Goal: Task Accomplishment & Management: Complete application form

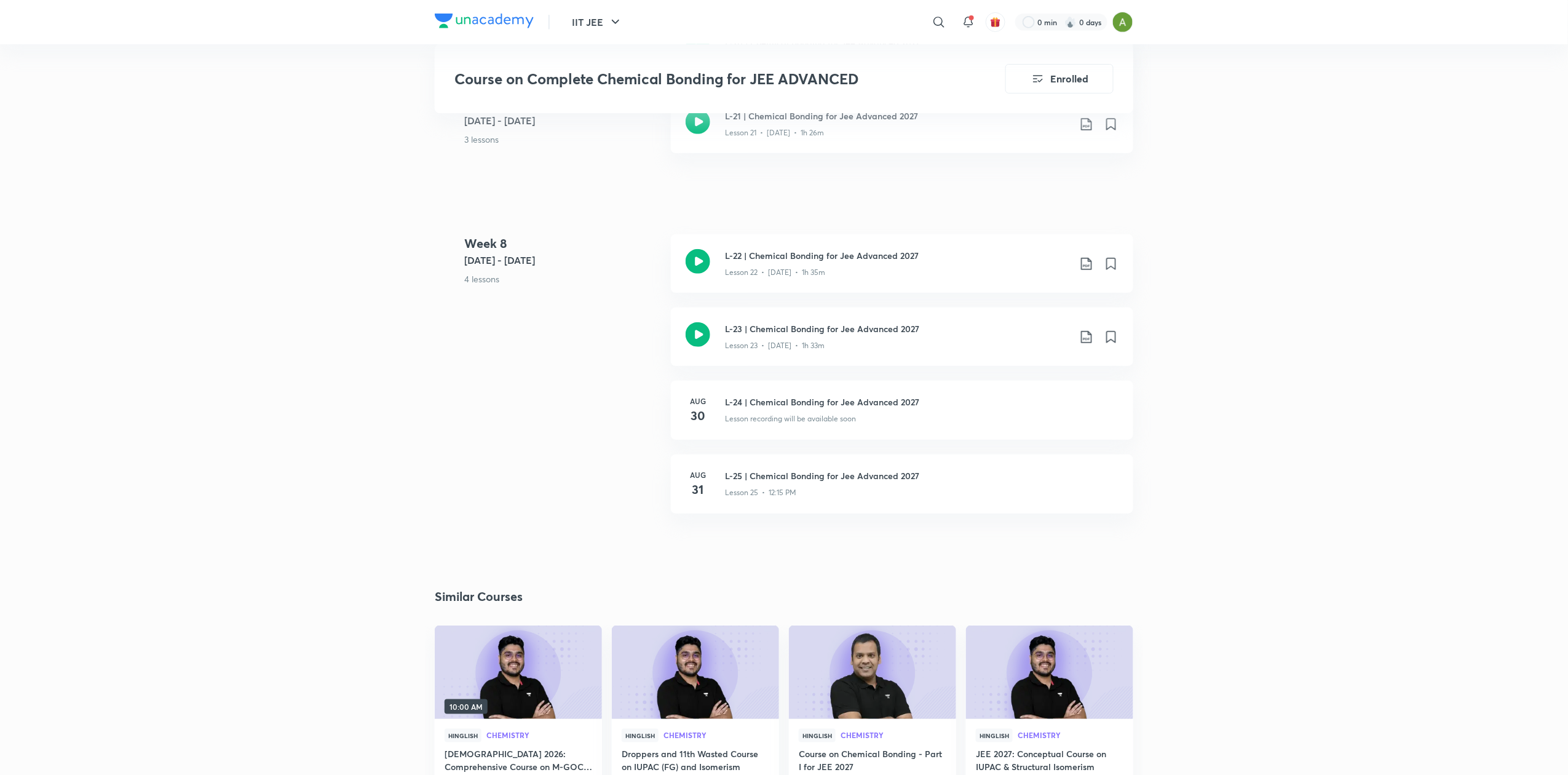
scroll to position [2692, 0]
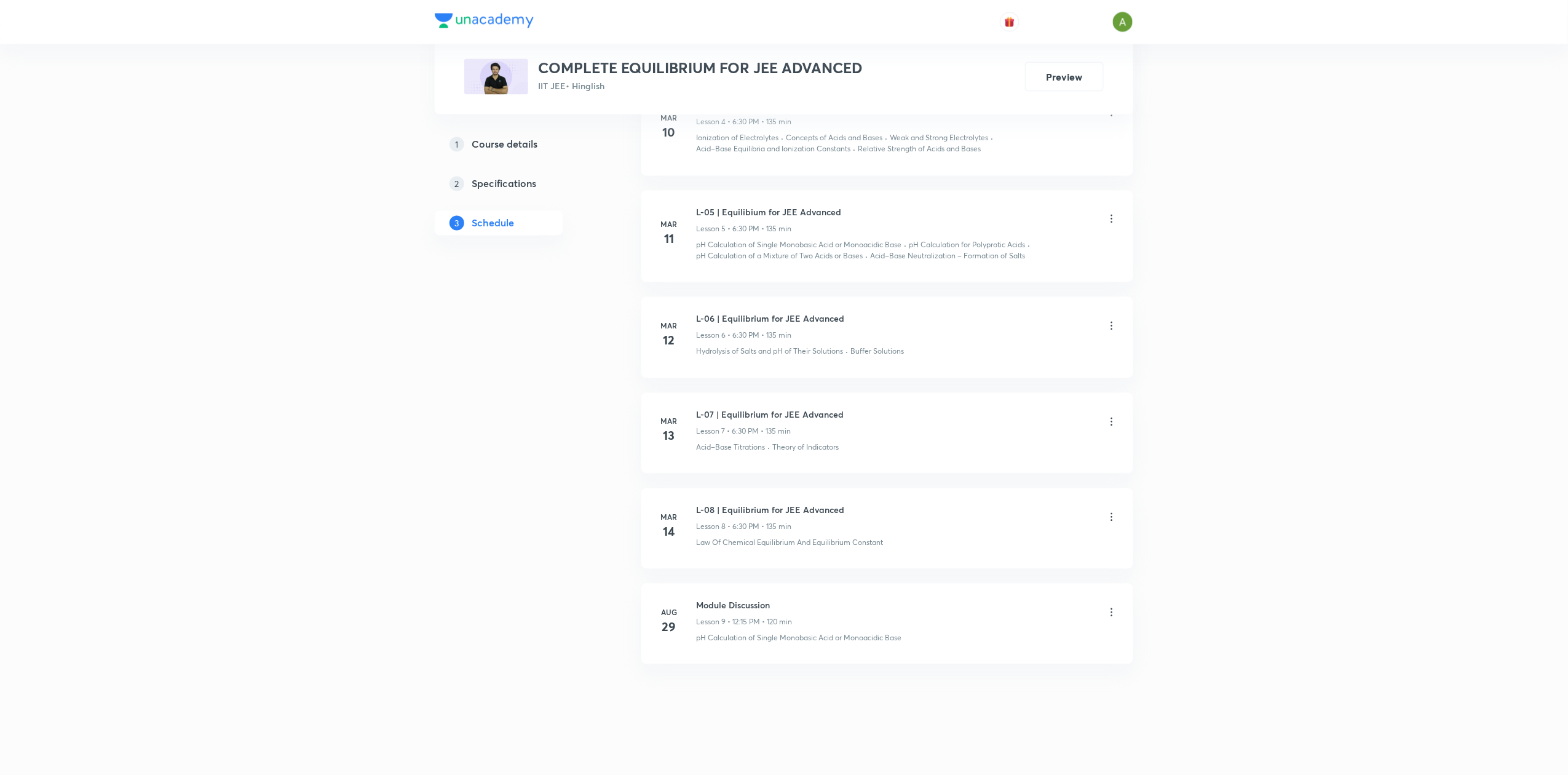
scroll to position [1074, 0]
click at [748, 597] on h6 "Module Discussion" at bounding box center [744, 600] width 96 height 13
copy h6 "Module Discussion"
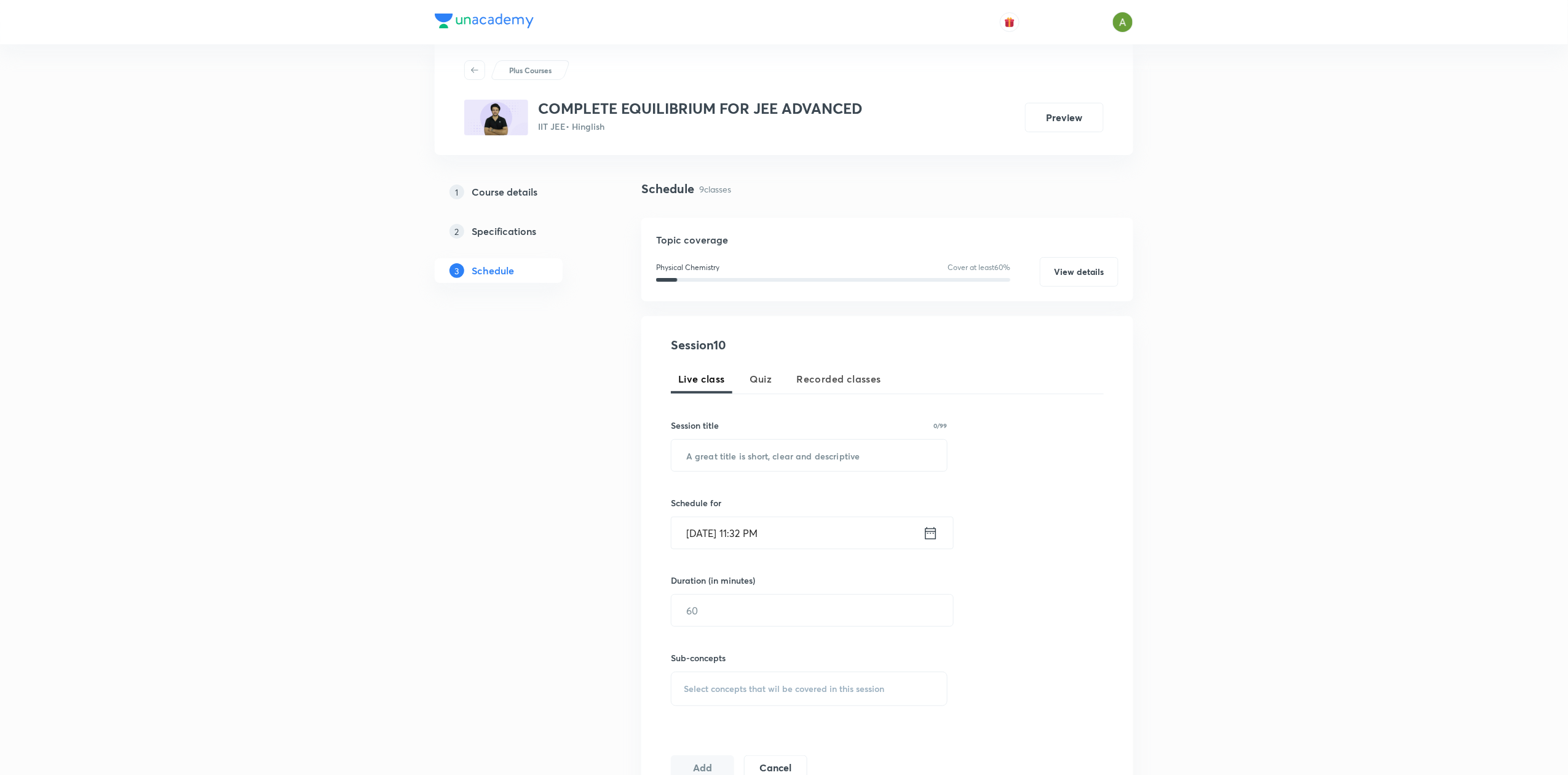
scroll to position [0, 0]
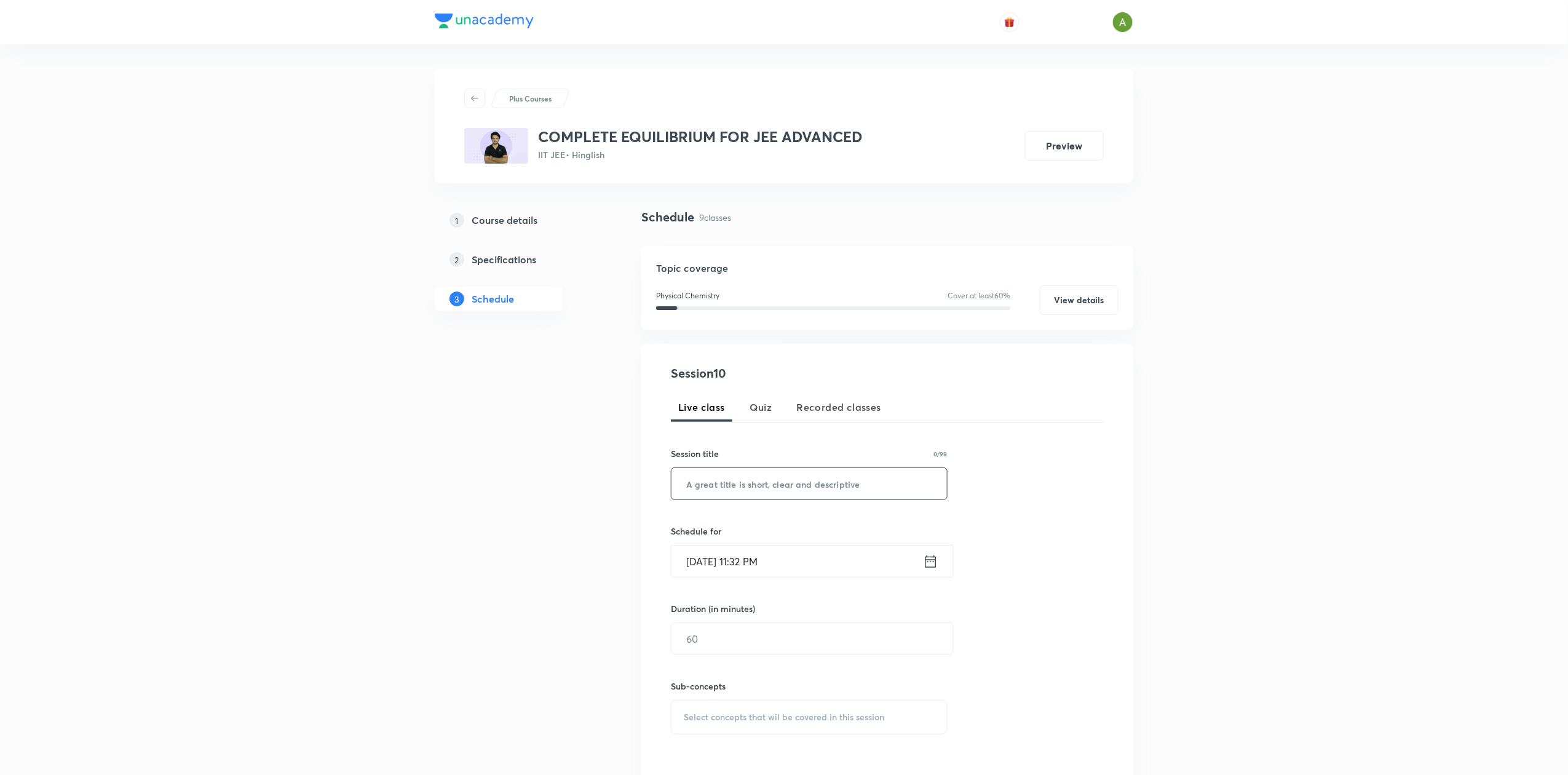
click at [780, 494] on input "text" at bounding box center [809, 484] width 275 height 31
paste input "Module Discussion"
type input "Module Discussion"
click at [807, 550] on input "Aug 30, 2025, 11:32 PM" at bounding box center [798, 562] width 252 height 31
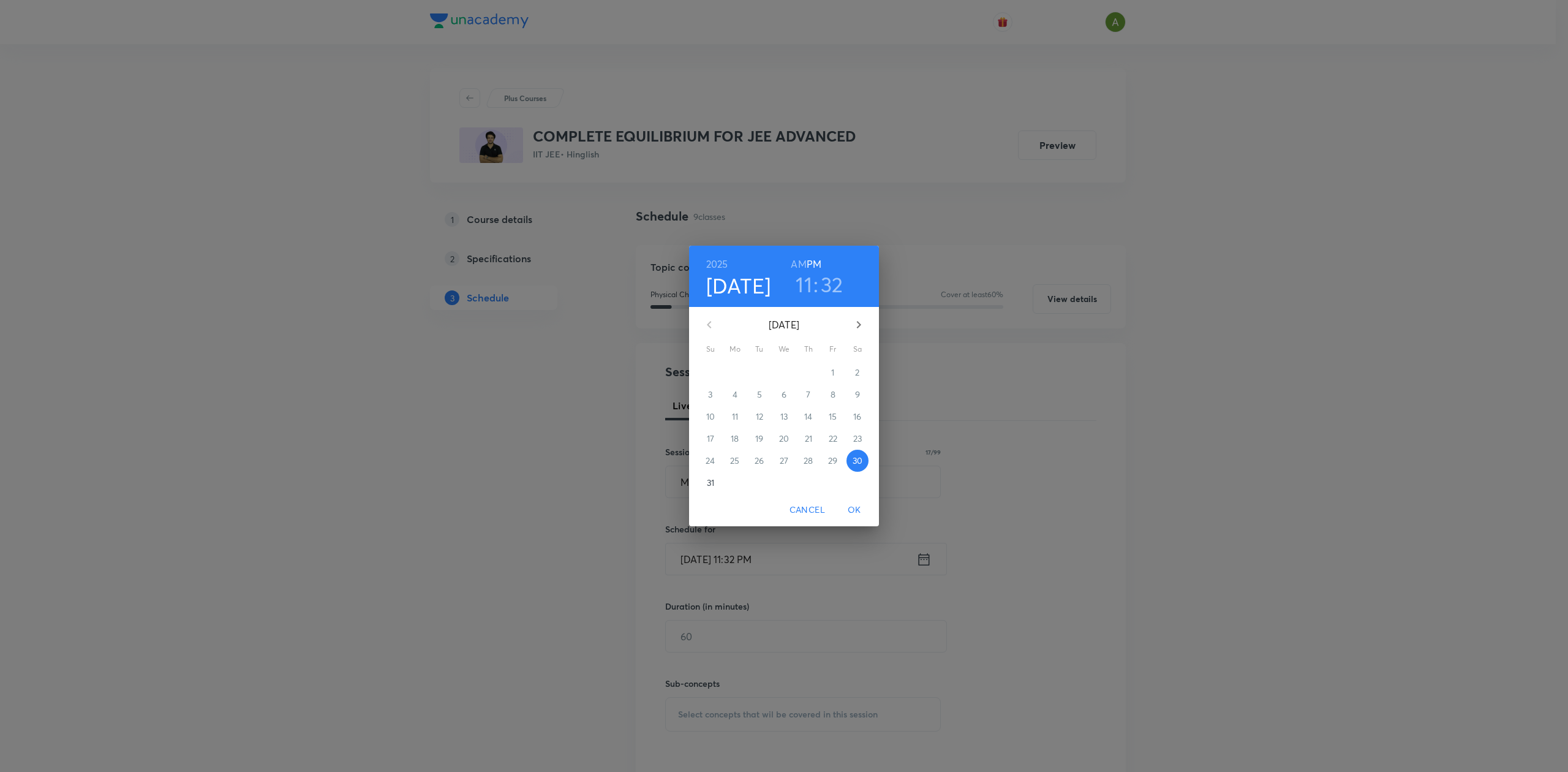
click at [713, 485] on p "31" at bounding box center [710, 483] width 7 height 12
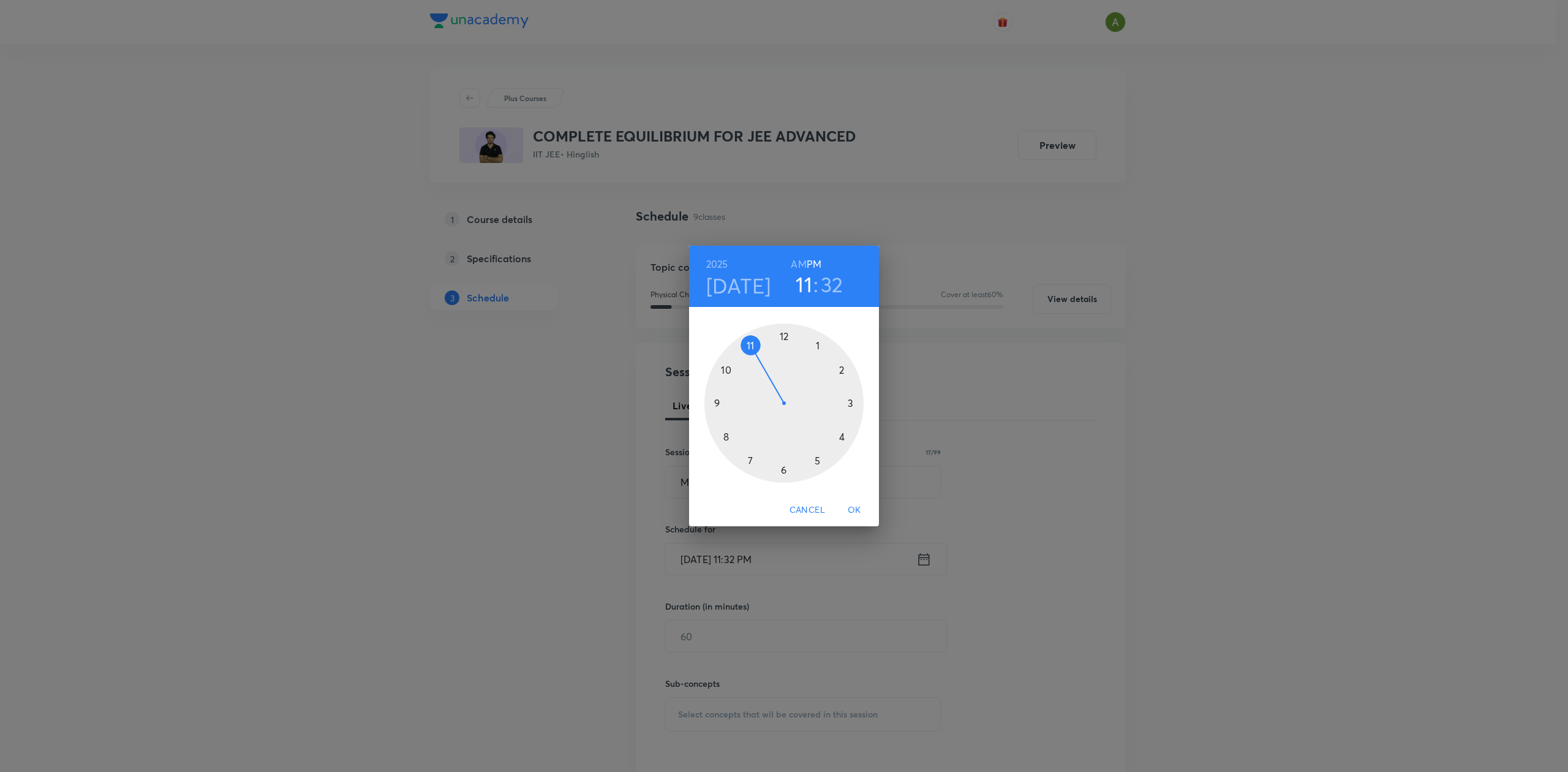
click at [720, 402] on div at bounding box center [784, 403] width 160 height 160
click at [799, 266] on h6 "AM" at bounding box center [798, 264] width 15 height 17
click at [784, 336] on div at bounding box center [784, 403] width 160 height 160
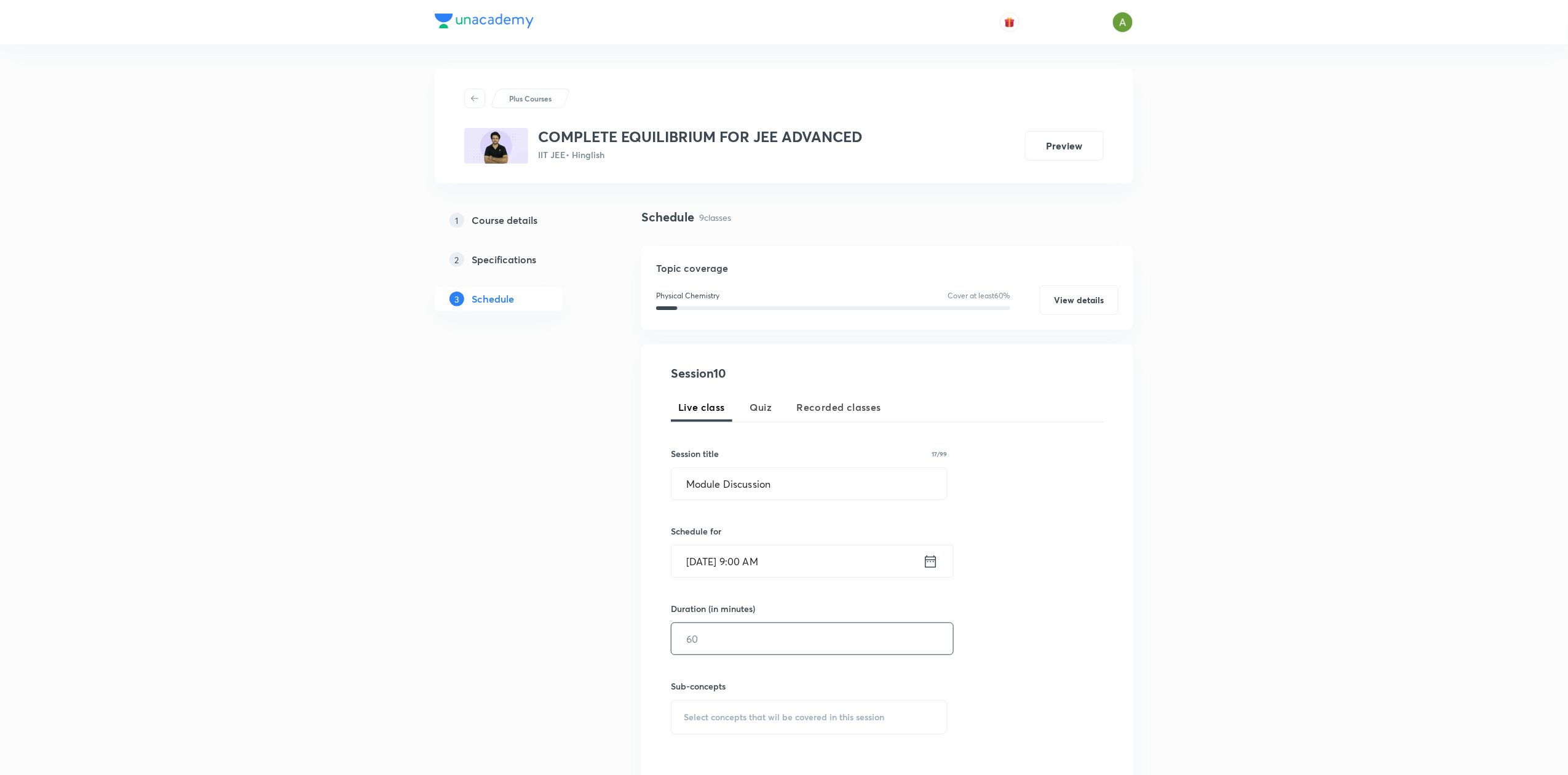
click at [738, 647] on input "text" at bounding box center [813, 639] width 282 height 31
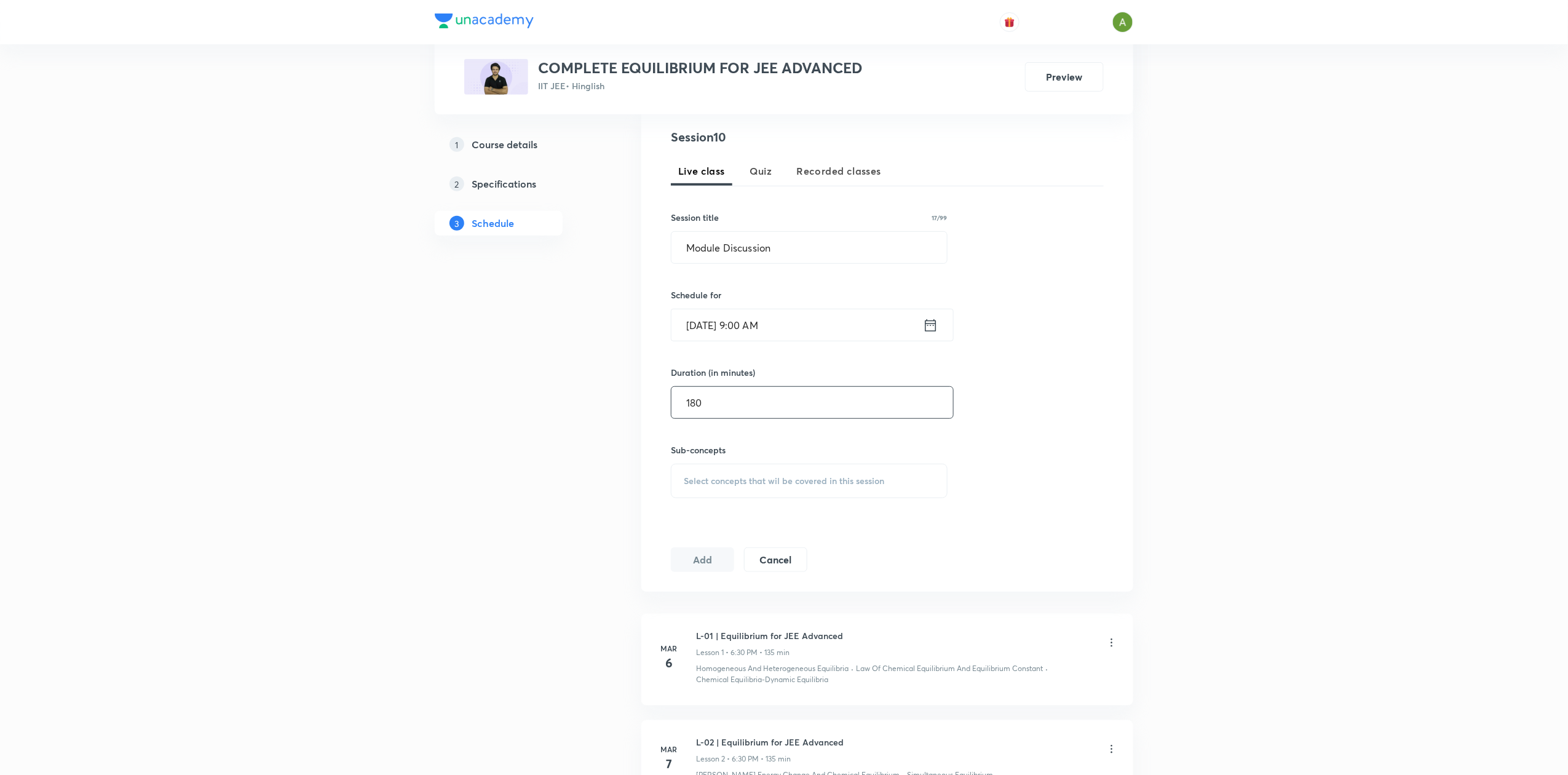
scroll to position [246, 0]
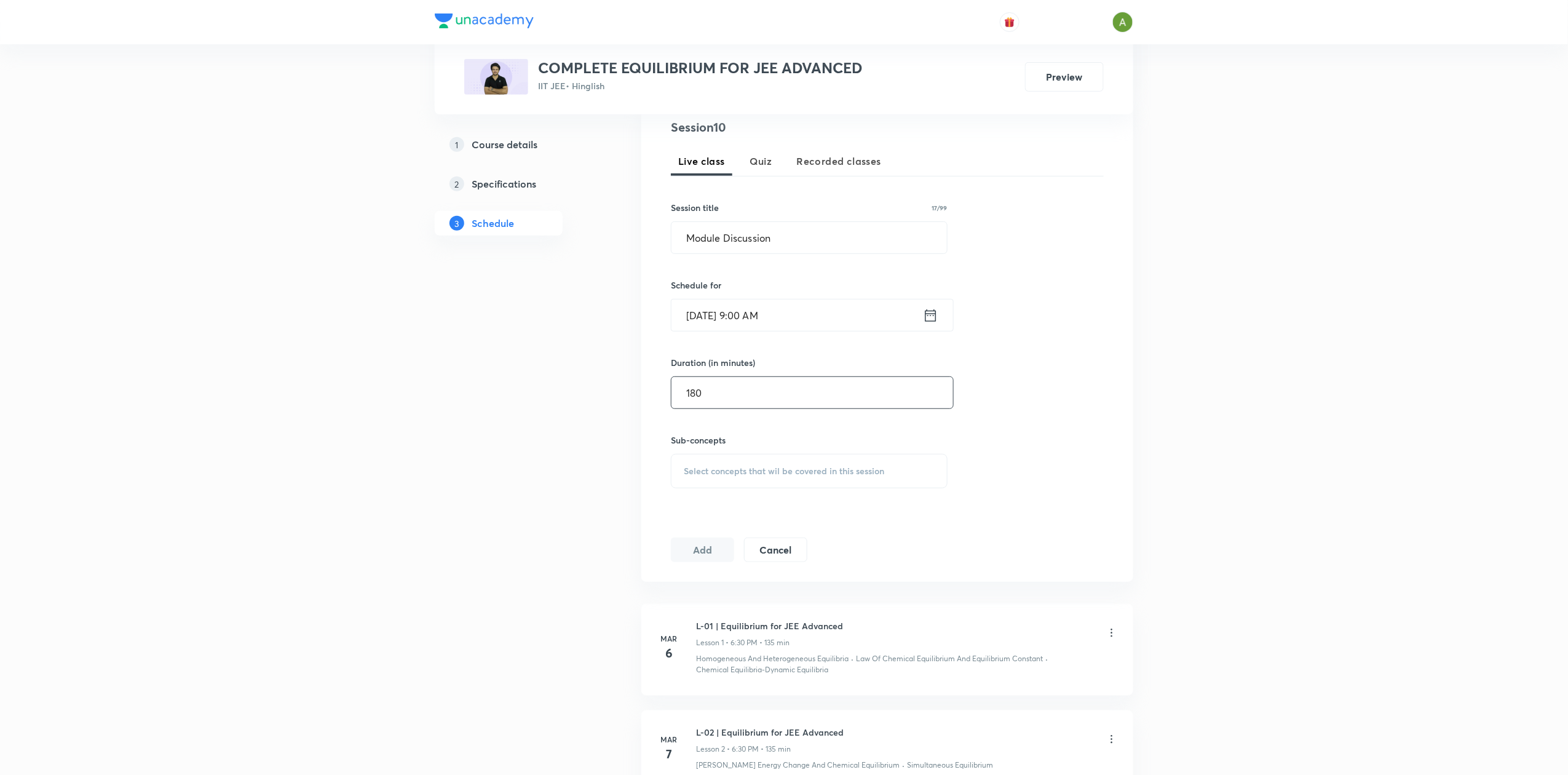
type input "180"
click at [780, 469] on span "Select concepts that wil be covered in this session" at bounding box center [784, 472] width 200 height 10
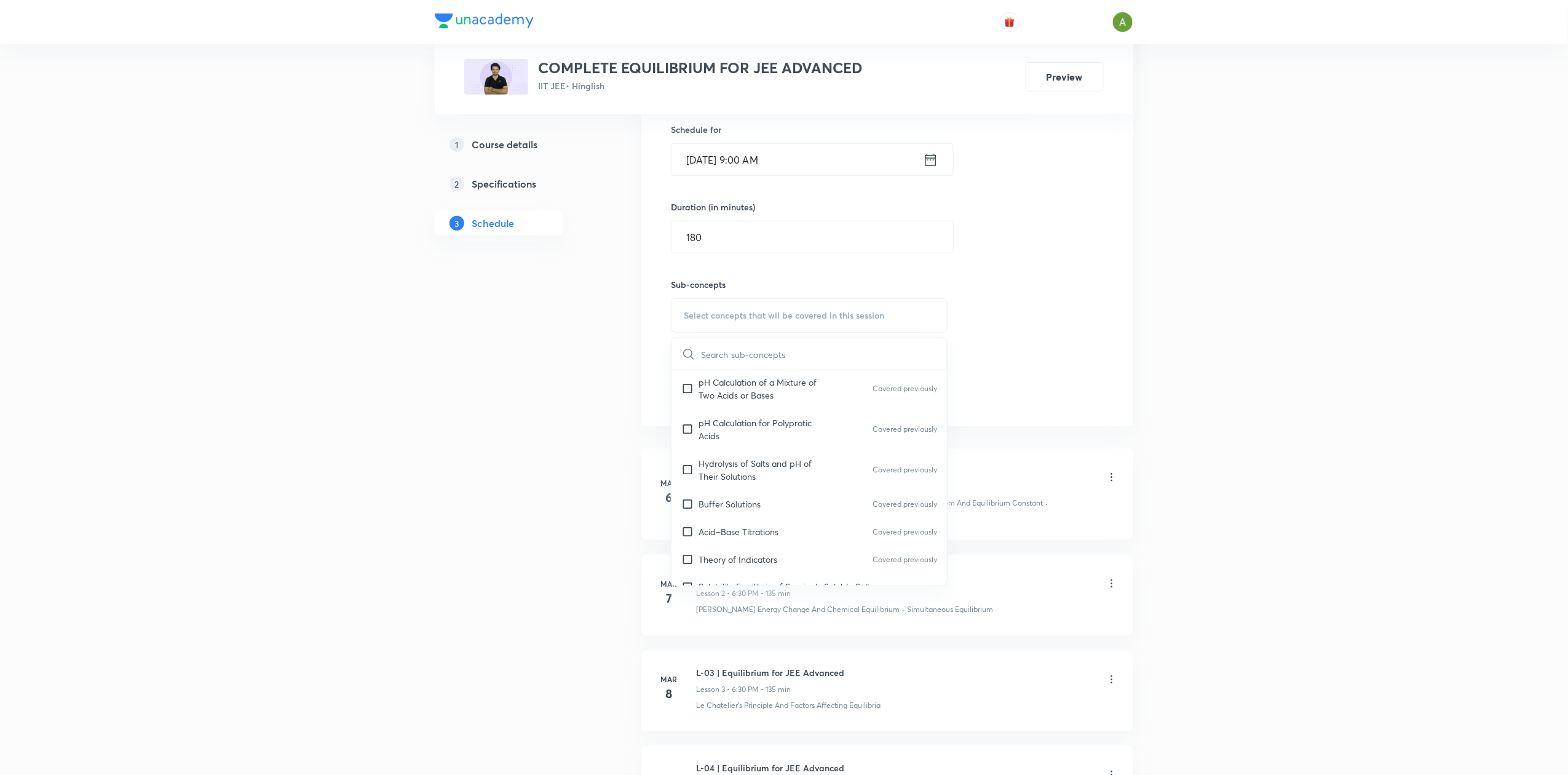
scroll to position [3299, 0]
click at [842, 481] on div "Hydrolysis of Salts and pH of Their Solutions Covered previously" at bounding box center [809, 484] width 275 height 41
checkbox input "true"
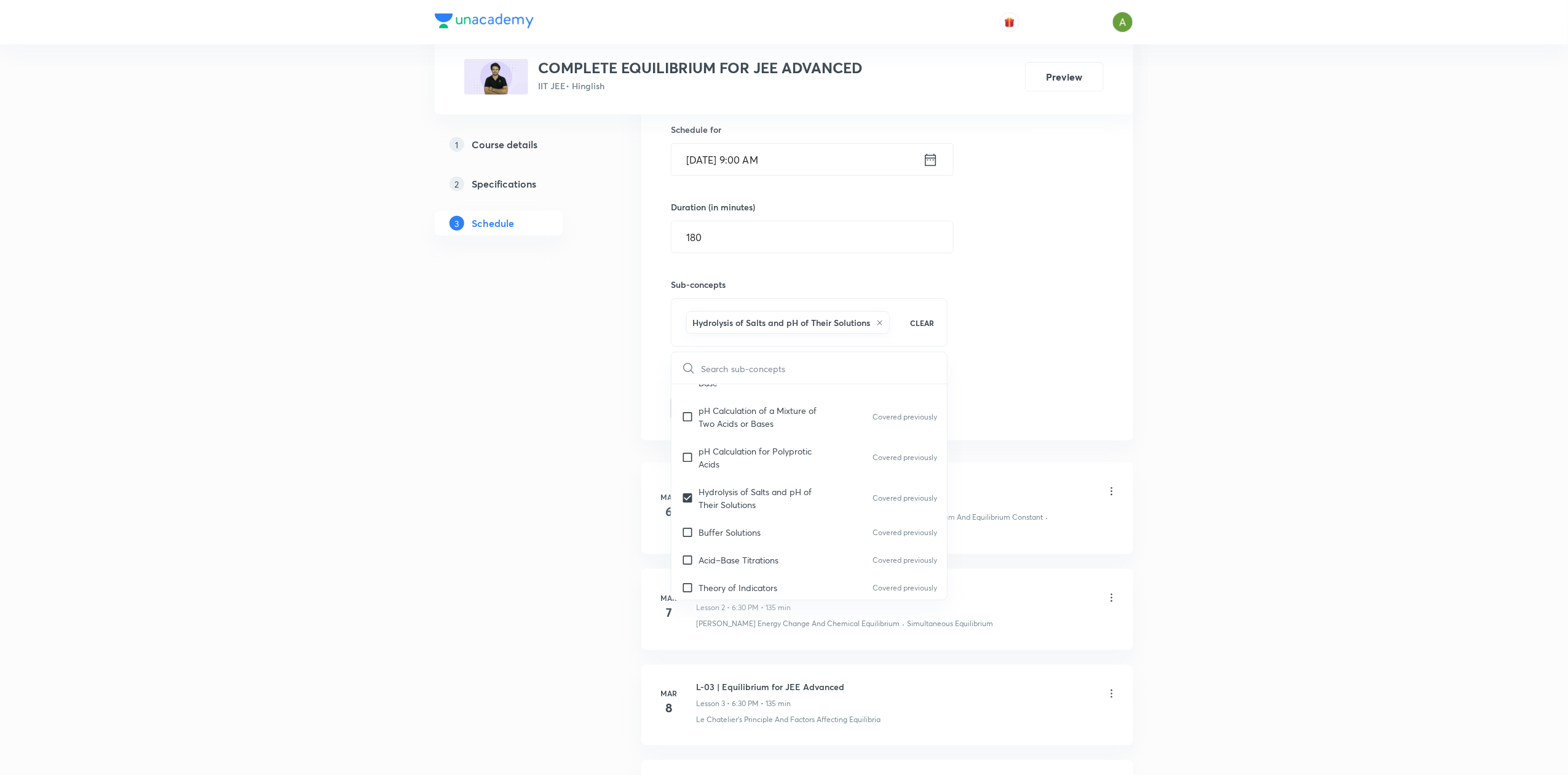
click at [996, 397] on div "Session 10 Live class Quiz Recorded classes Session title 17/99 Module Discussi…" at bounding box center [887, 192] width 433 height 458
click at [697, 401] on button "Add" at bounding box center [702, 407] width 64 height 24
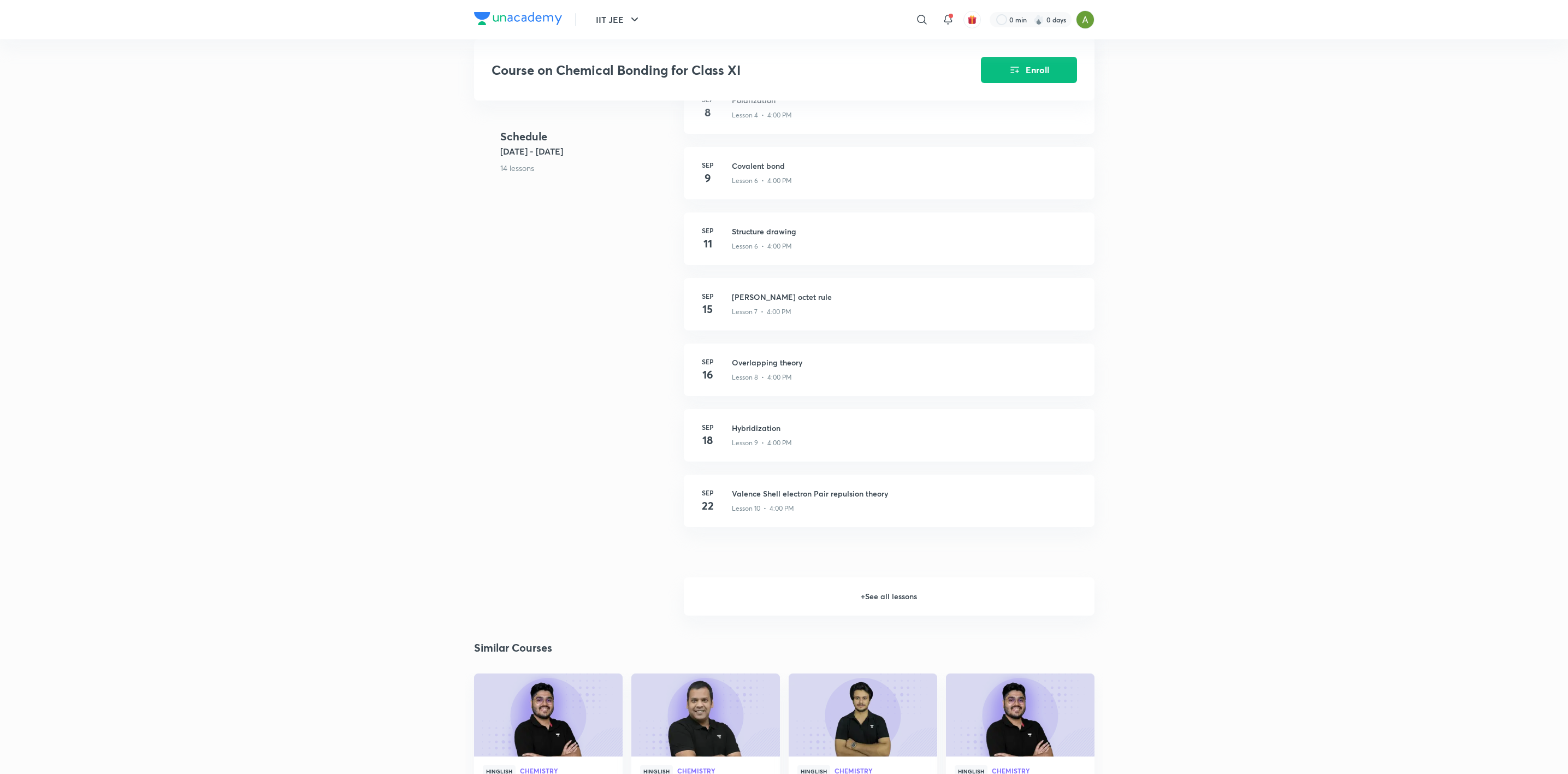
scroll to position [707, 0]
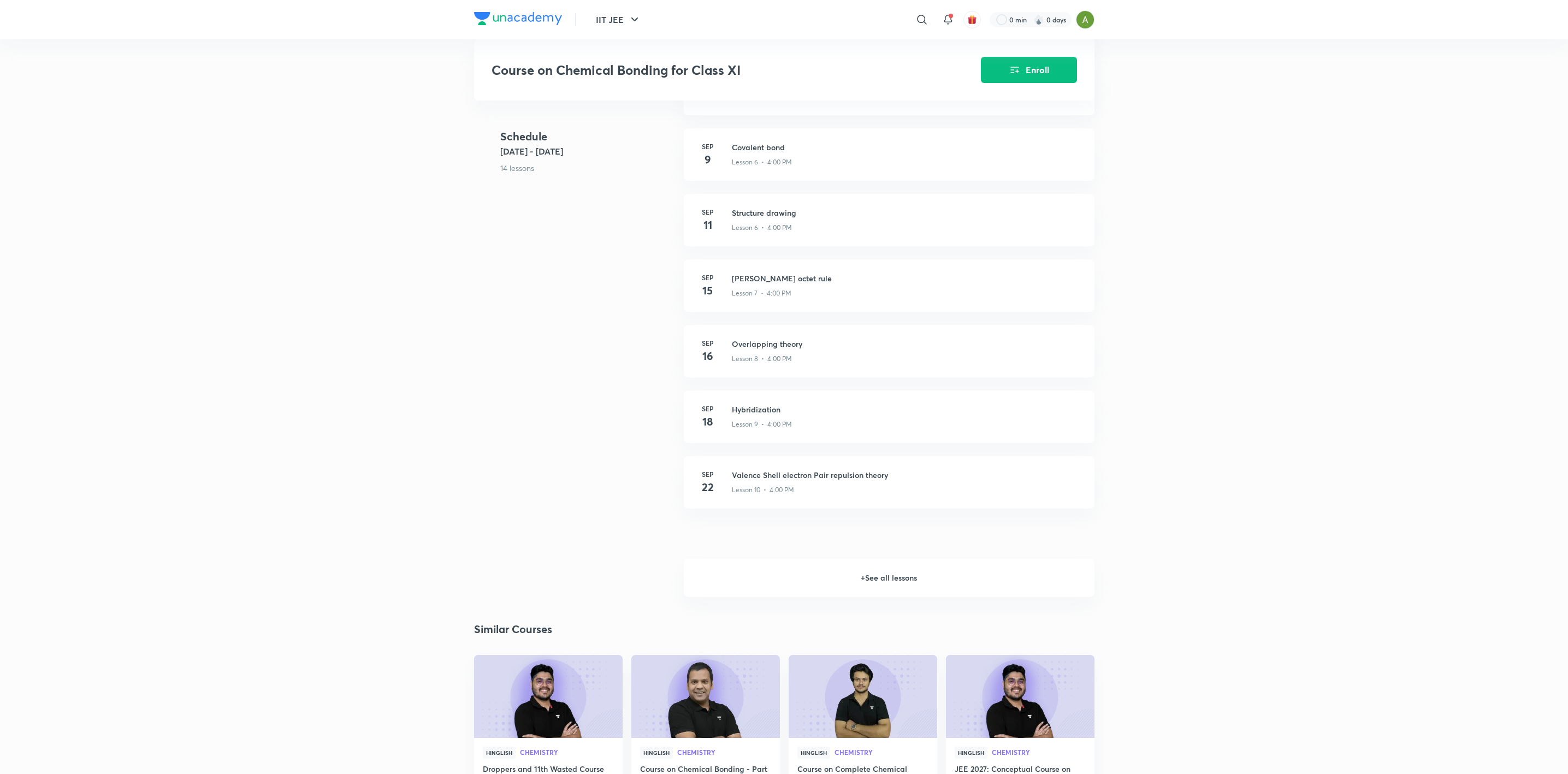
click at [854, 569] on h6 "+ See all lessons" at bounding box center [889, 578] width 411 height 38
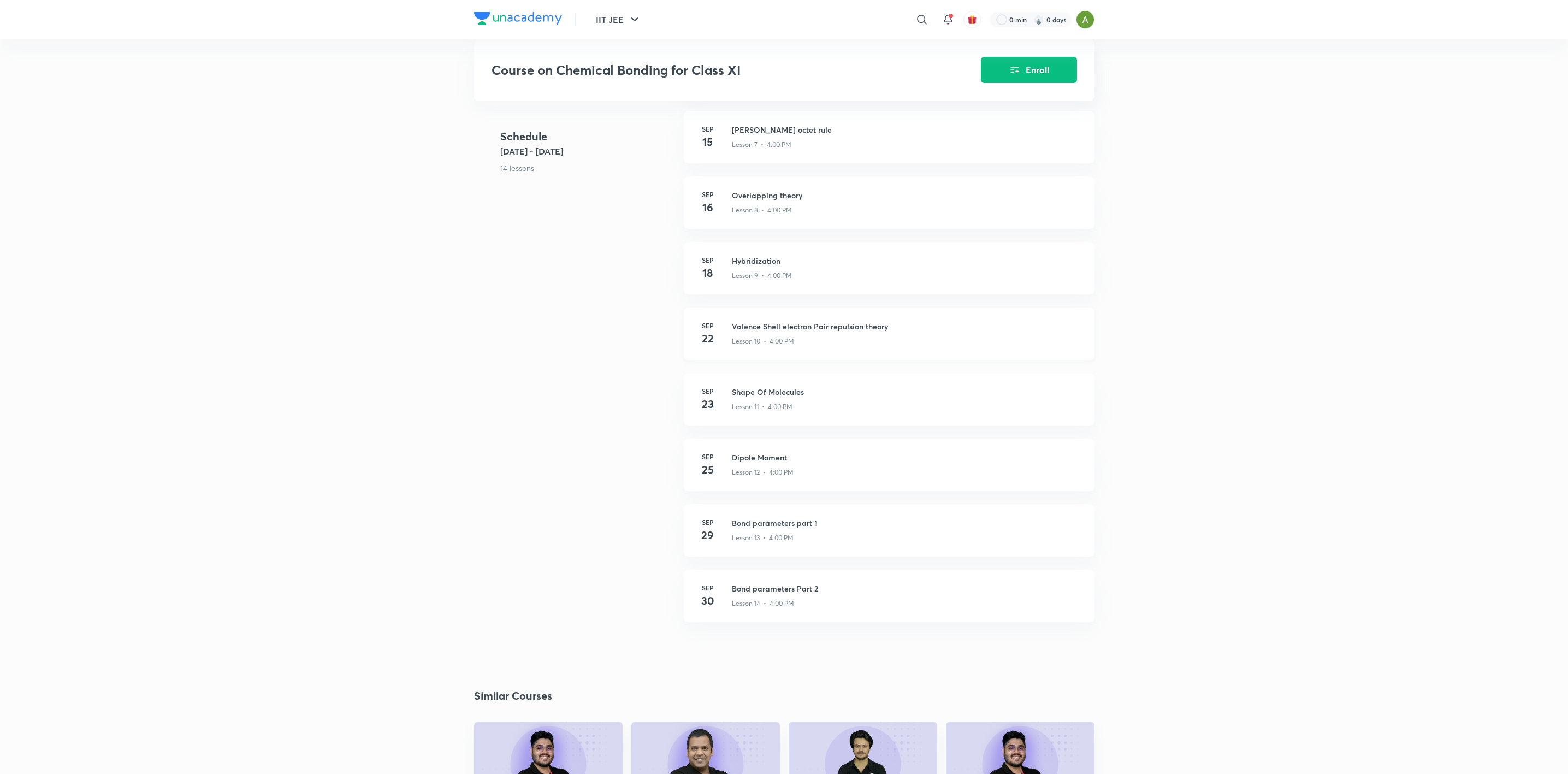
scroll to position [860, 0]
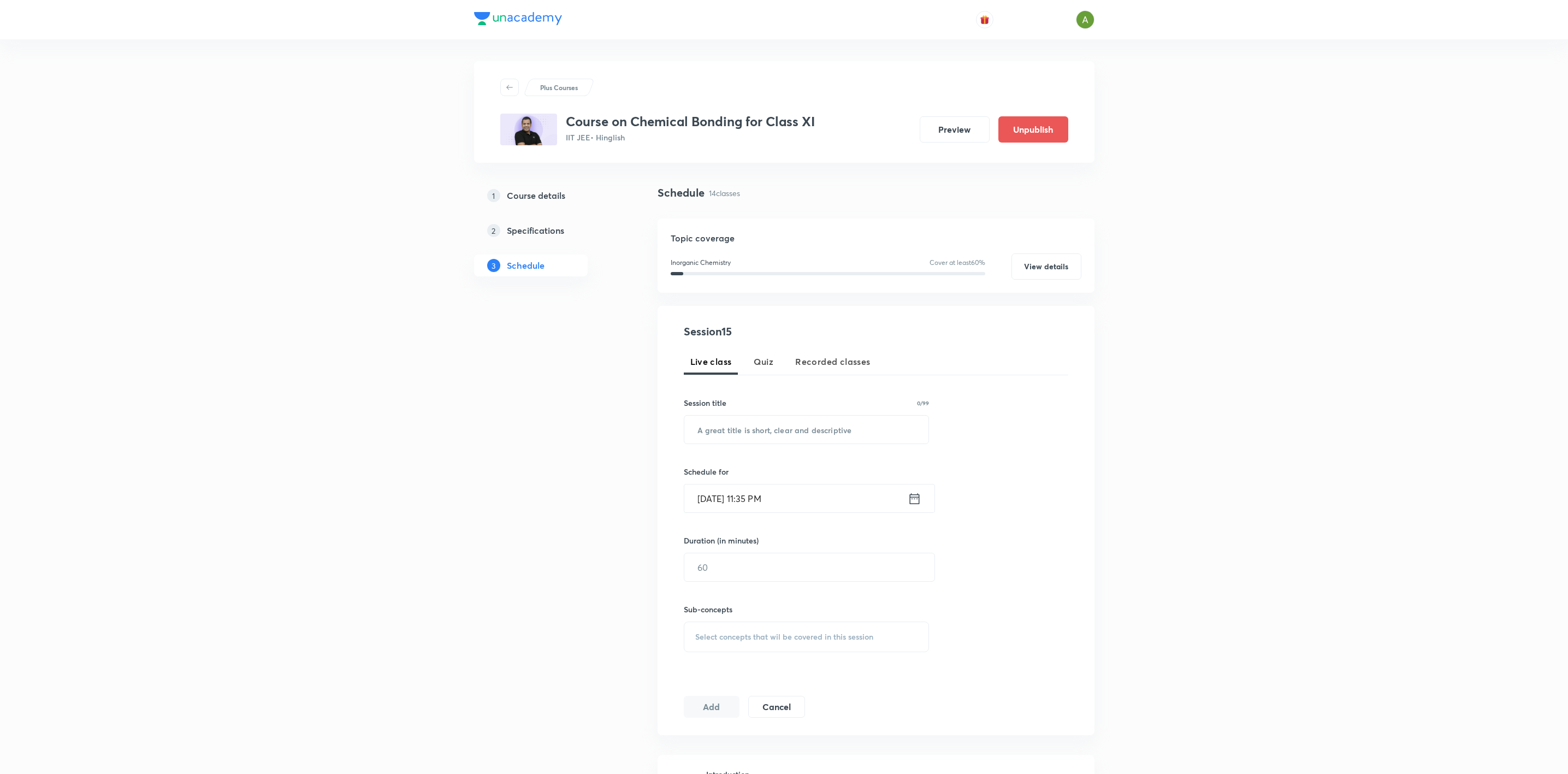
click at [765, 364] on span "Quiz" at bounding box center [764, 362] width 20 height 13
click at [766, 441] on input "text" at bounding box center [806, 430] width 245 height 28
type input "Weekly Quiz"
click at [797, 489] on input "[DATE] 11:35 PM" at bounding box center [796, 499] width 224 height 28
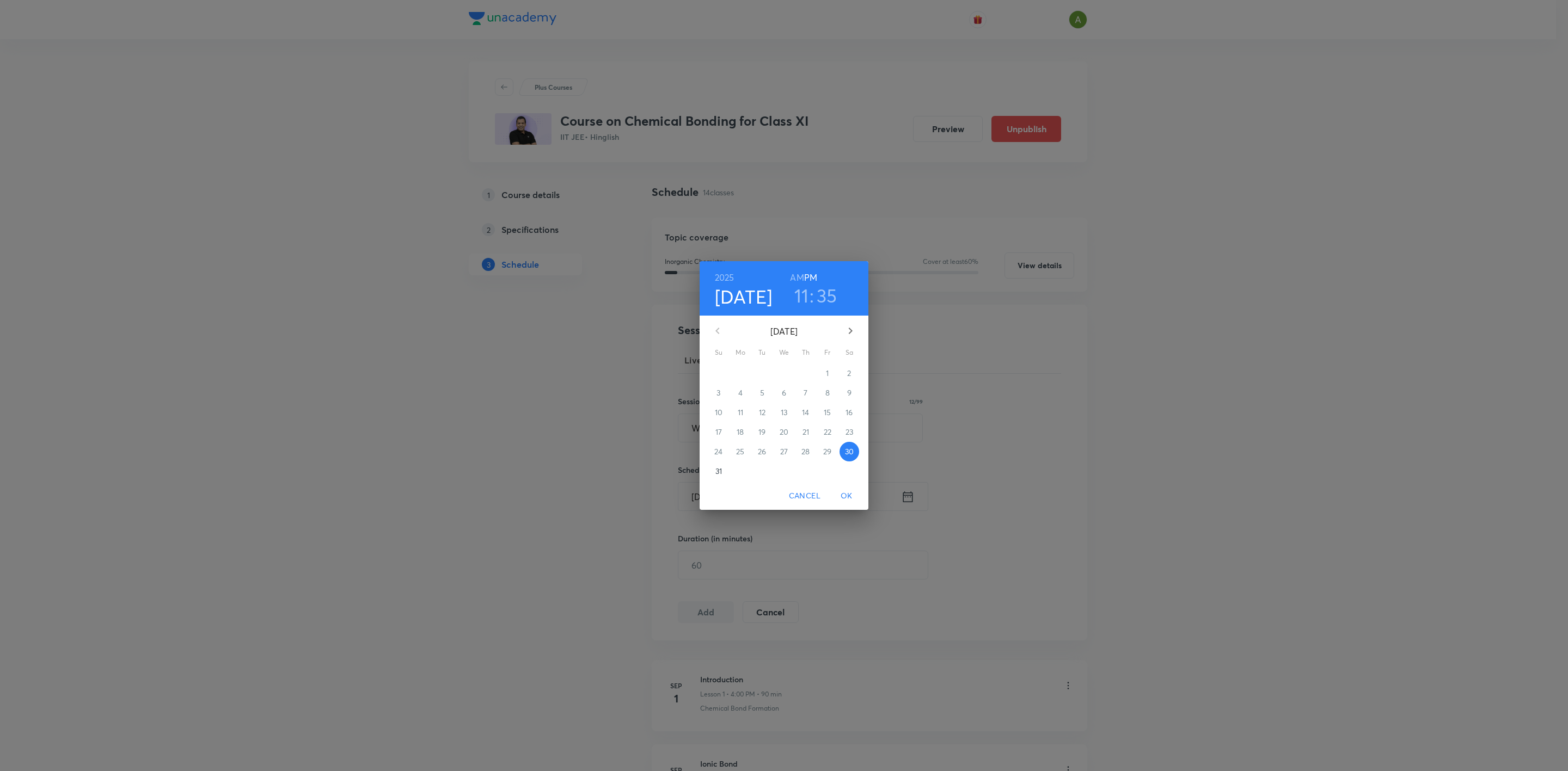
click at [848, 330] on icon "button" at bounding box center [850, 330] width 13 height 13
click at [740, 410] on p "15" at bounding box center [740, 412] width 7 height 11
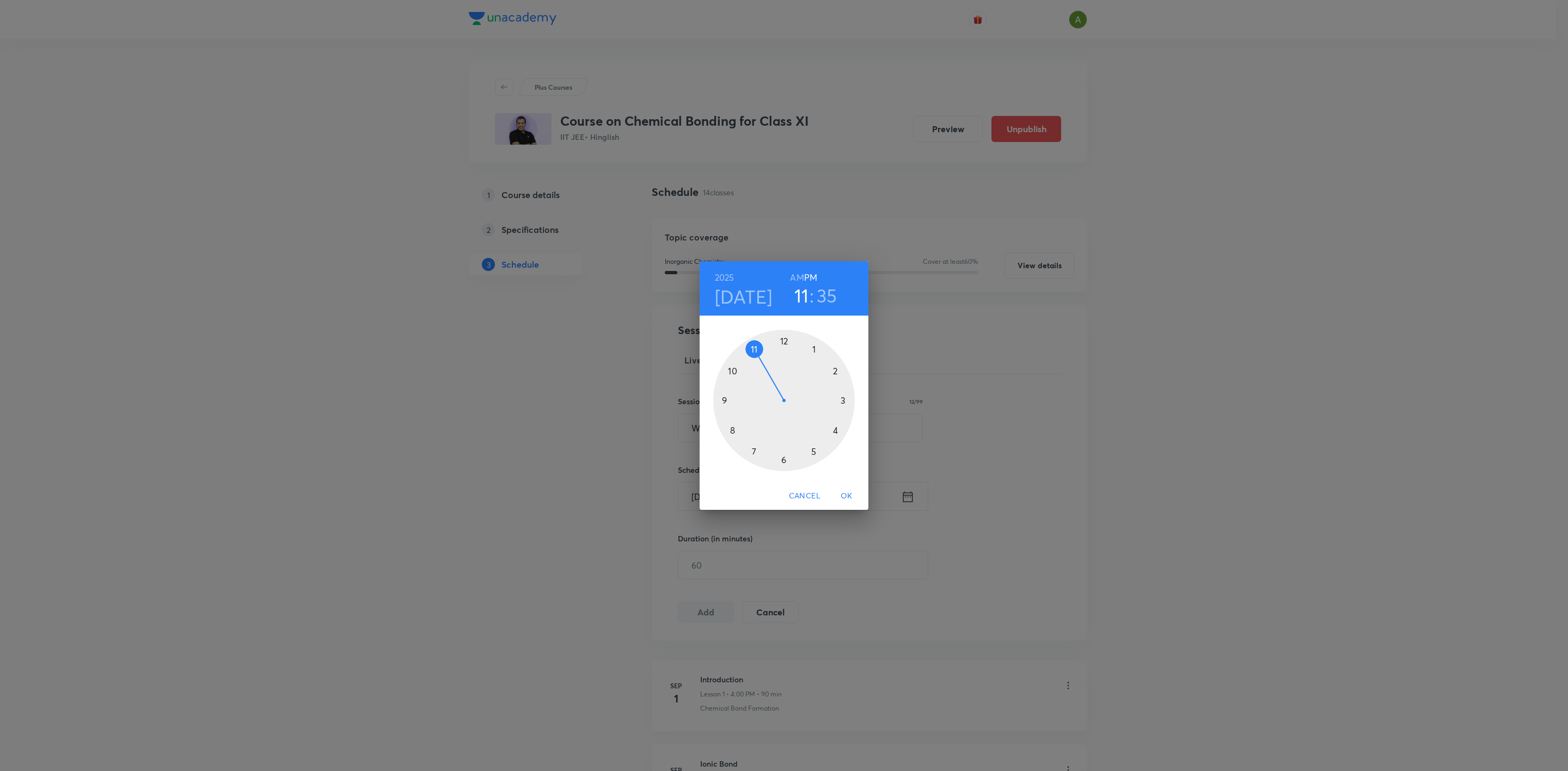
click at [731, 398] on div at bounding box center [784, 401] width 142 height 142
click at [782, 348] on div at bounding box center [784, 401] width 142 height 142
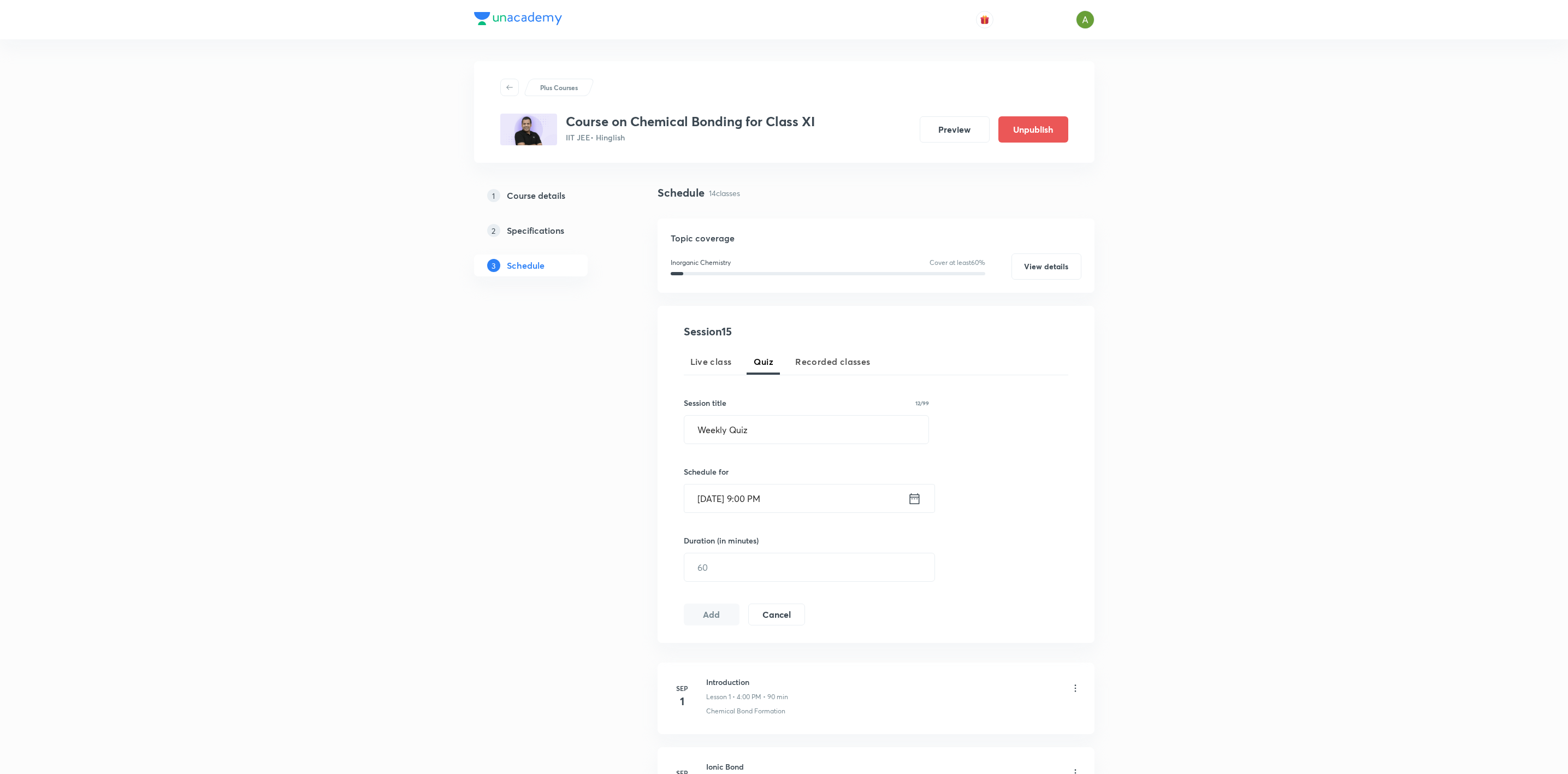
click at [805, 495] on input "[DATE] 9:00 PM" at bounding box center [796, 499] width 224 height 28
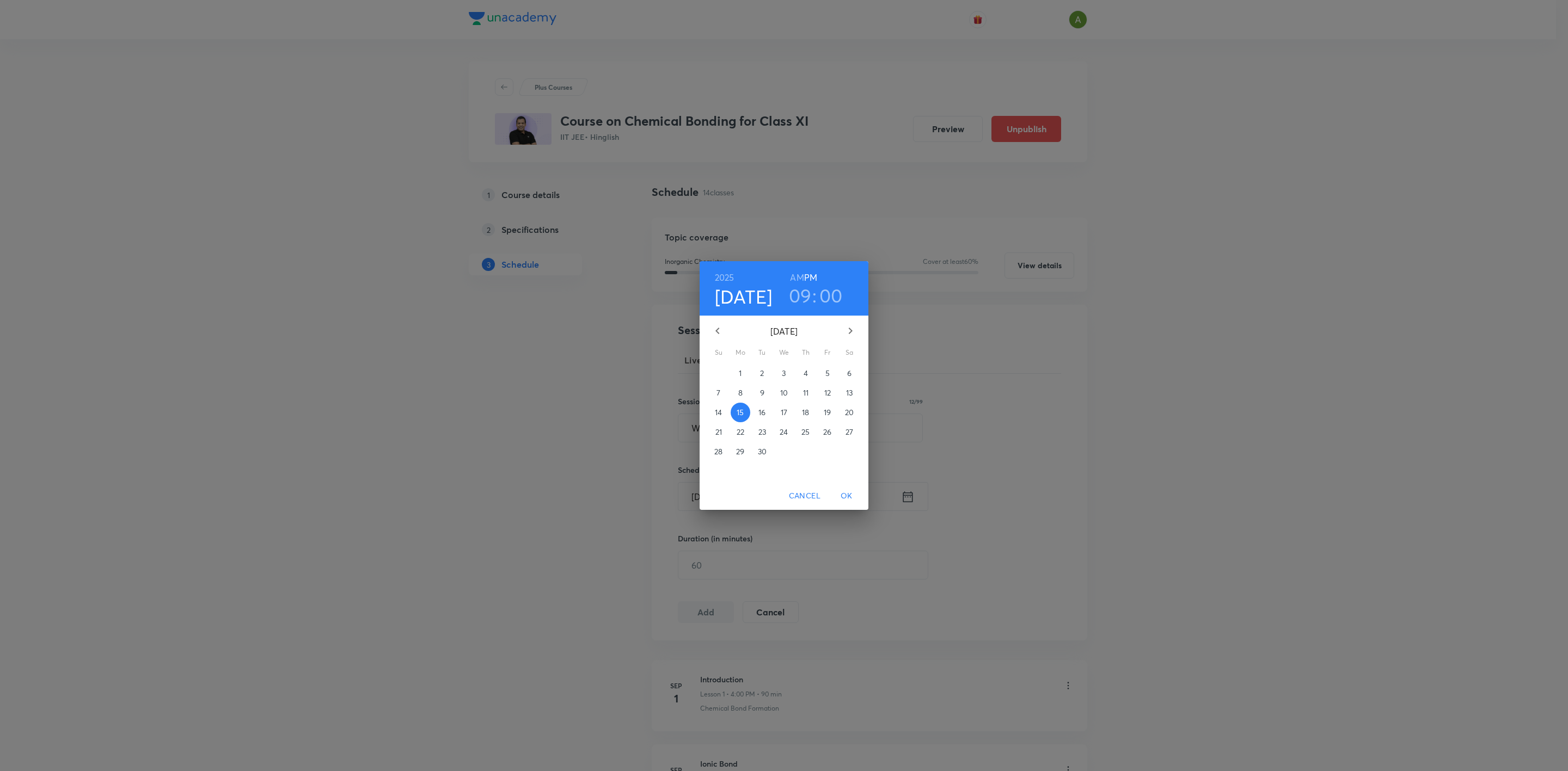
click at [847, 496] on span "OK" at bounding box center [846, 496] width 26 height 13
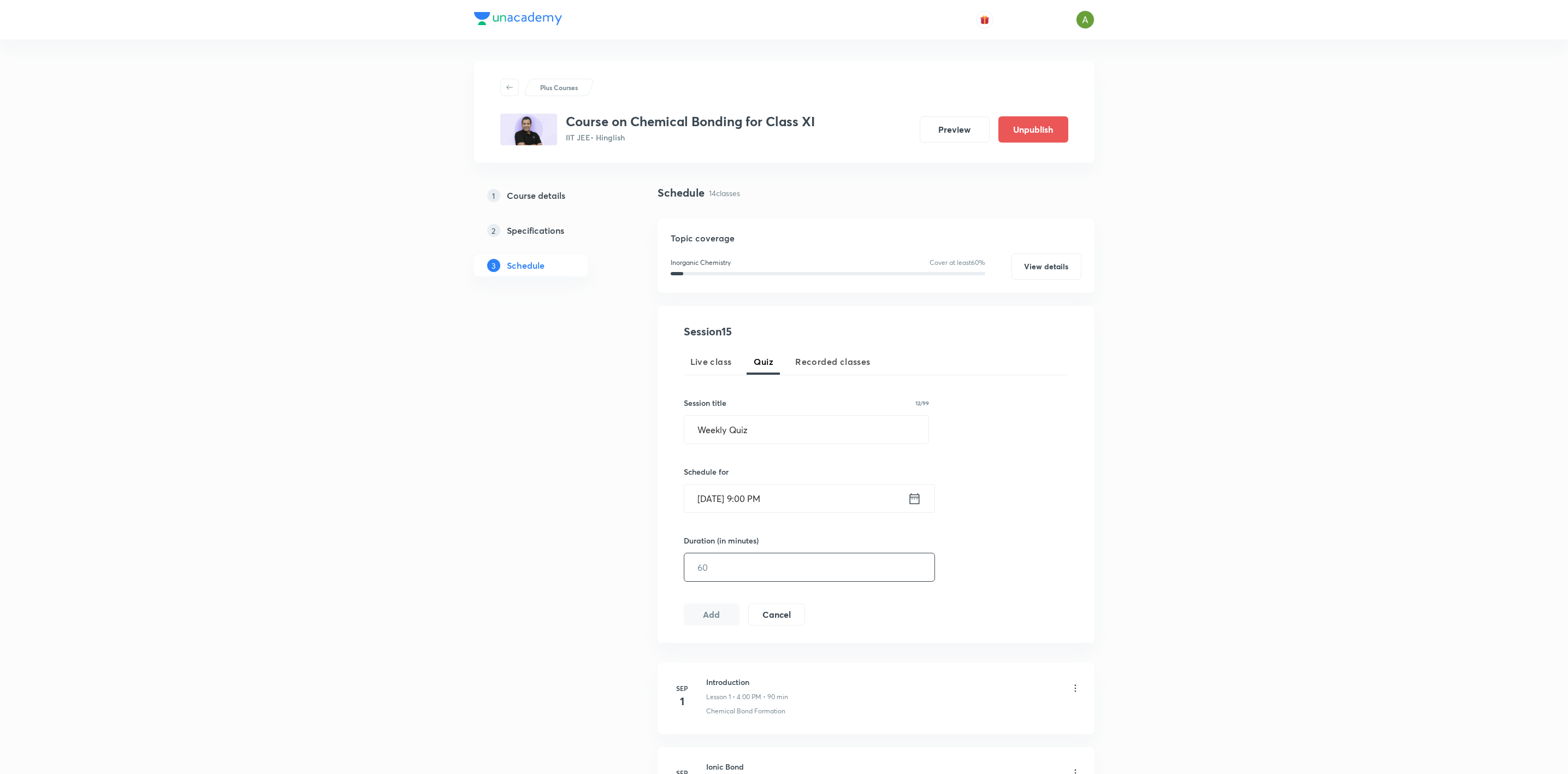
click at [764, 563] on input "text" at bounding box center [809, 567] width 250 height 28
type input "15"
click at [727, 611] on button "Add" at bounding box center [712, 613] width 57 height 22
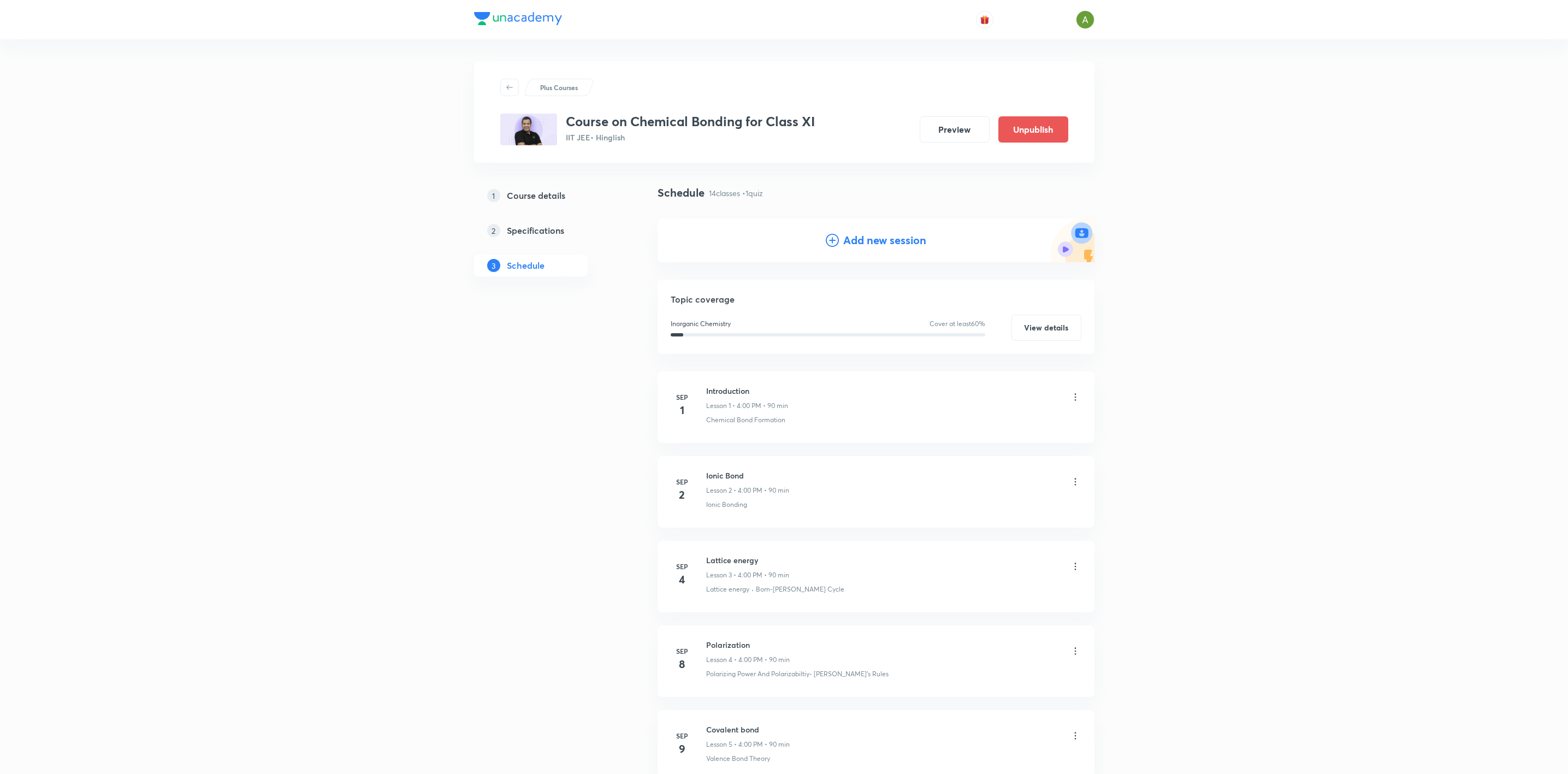
click at [872, 241] on h4 "Add new session" at bounding box center [884, 240] width 83 height 17
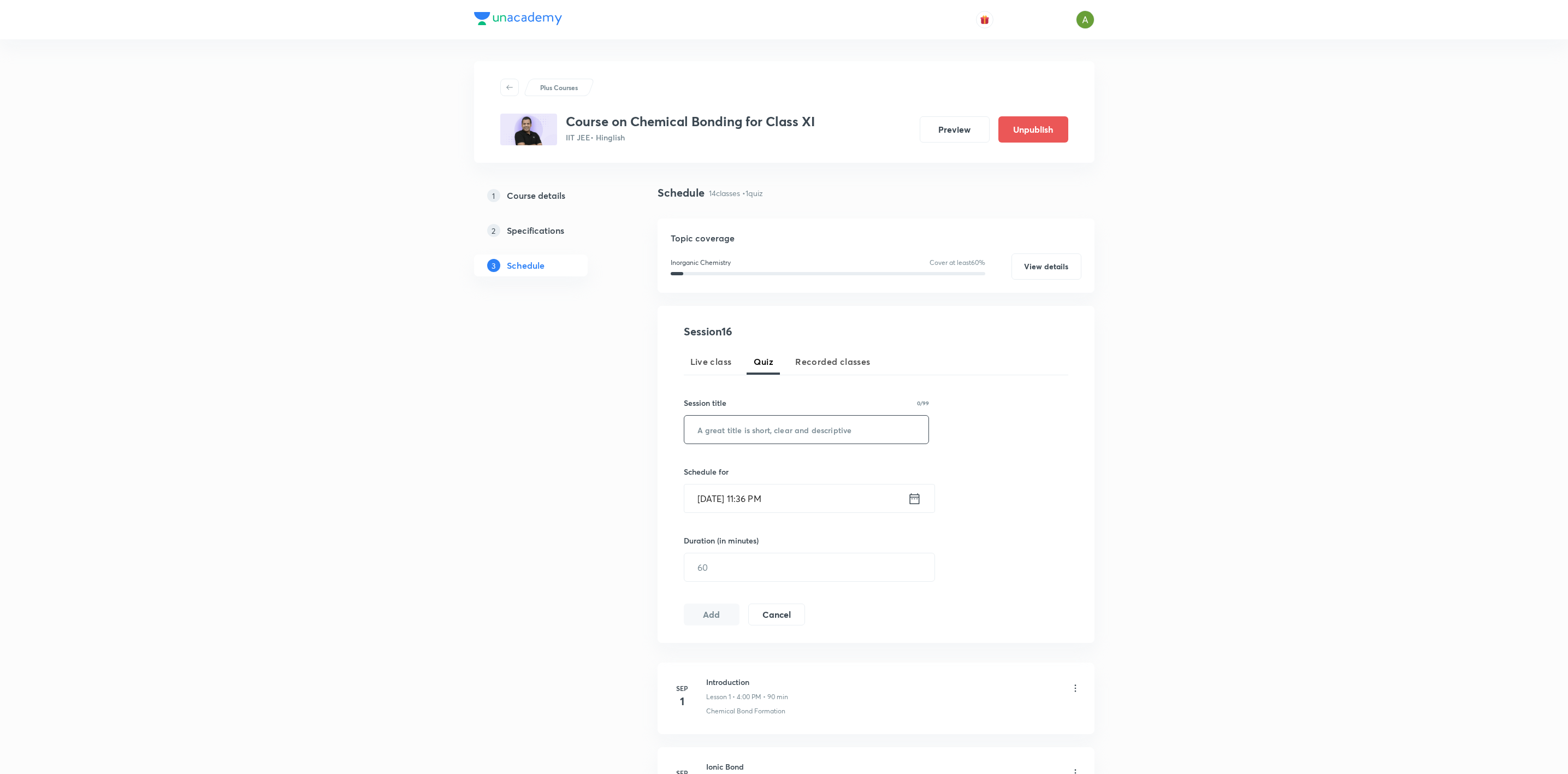
click at [753, 434] on input "text" at bounding box center [806, 430] width 245 height 28
type input "Mega Quiz"
click at [825, 510] on input "[DATE] 11:36 PM" at bounding box center [796, 499] width 224 height 28
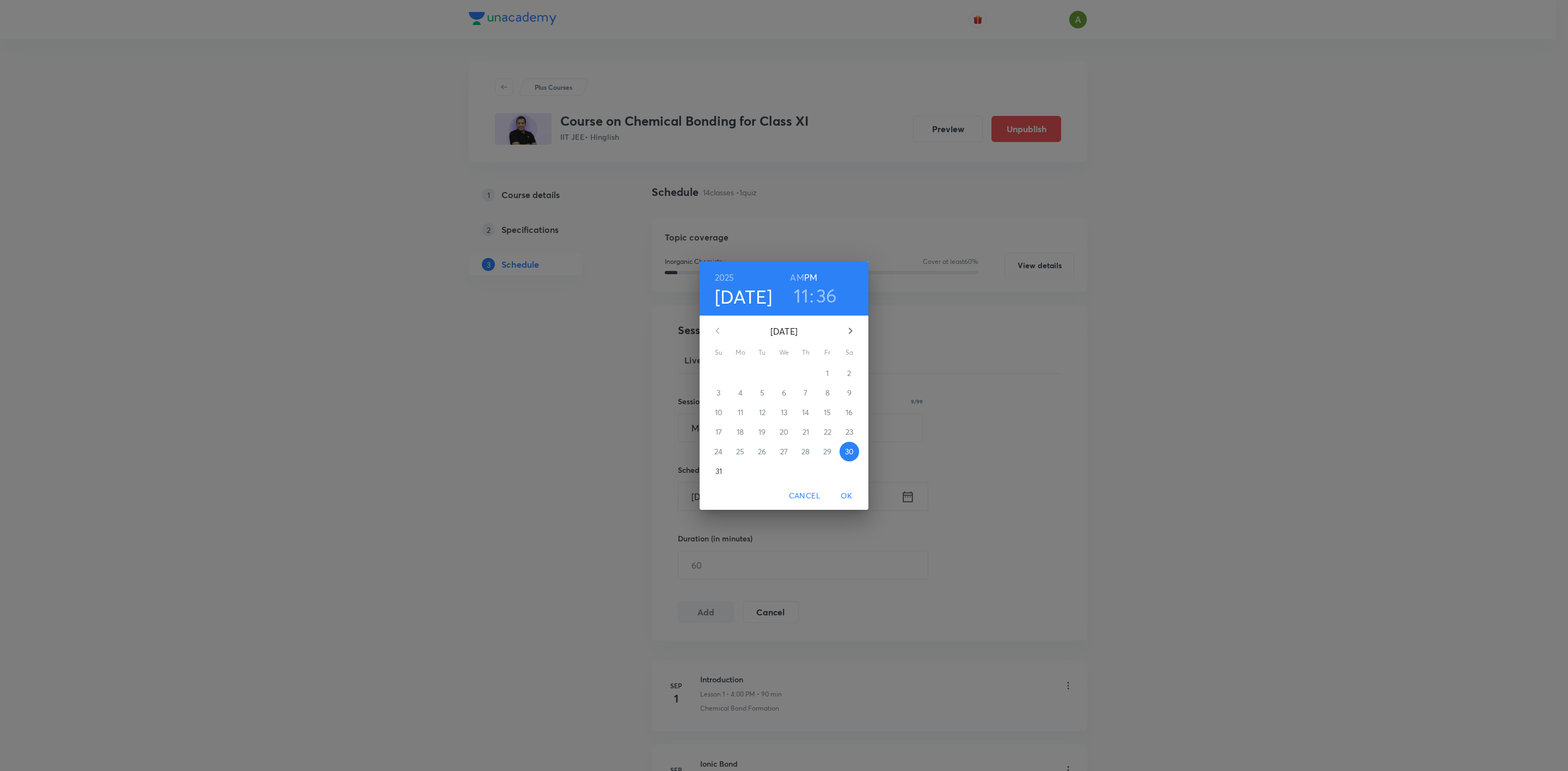
click at [851, 340] on button "button" at bounding box center [850, 330] width 26 height 26
click at [762, 458] on button "30" at bounding box center [762, 451] width 20 height 20
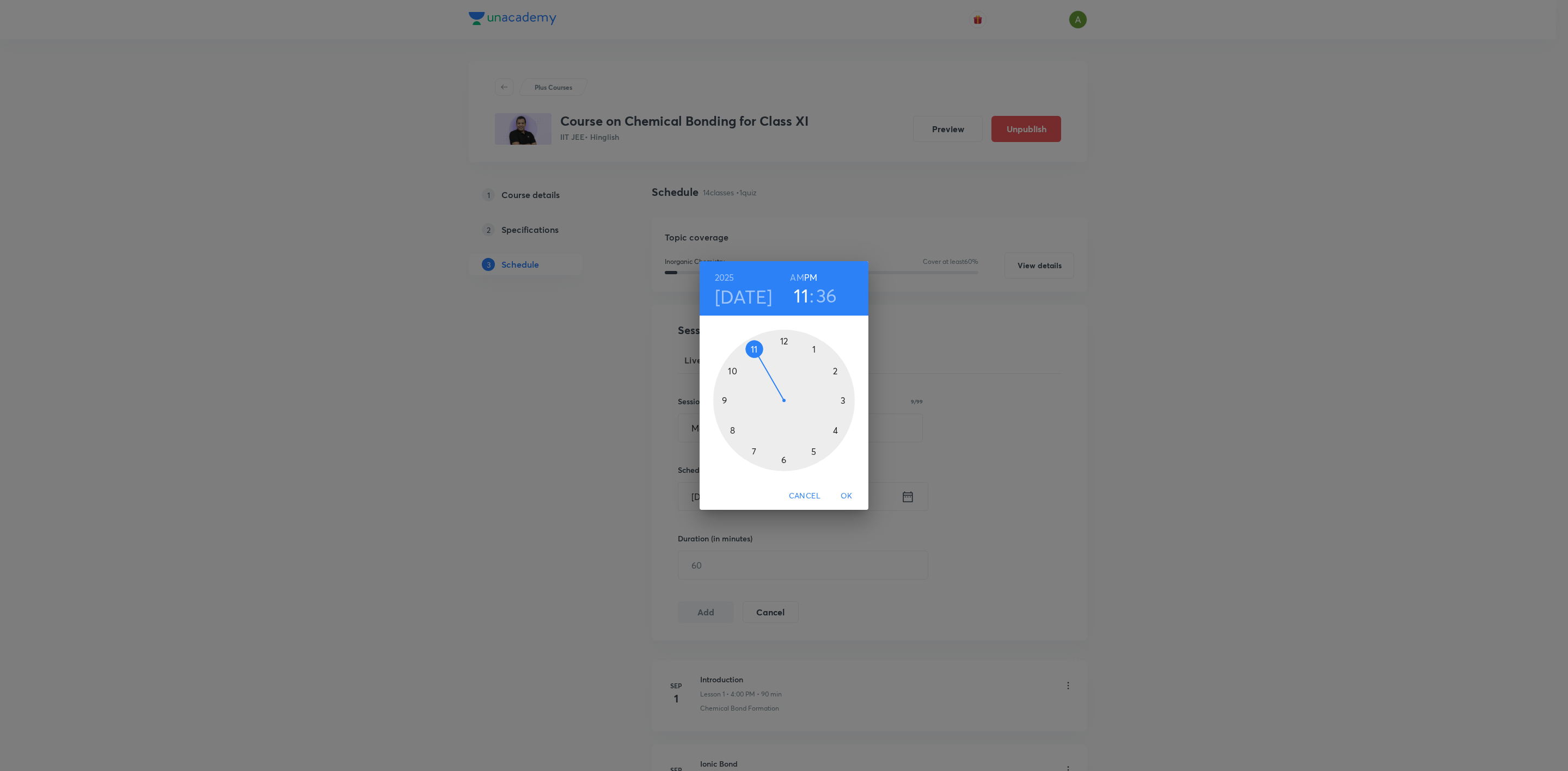
click at [732, 400] on div at bounding box center [784, 401] width 142 height 142
click at [786, 346] on div at bounding box center [784, 401] width 142 height 142
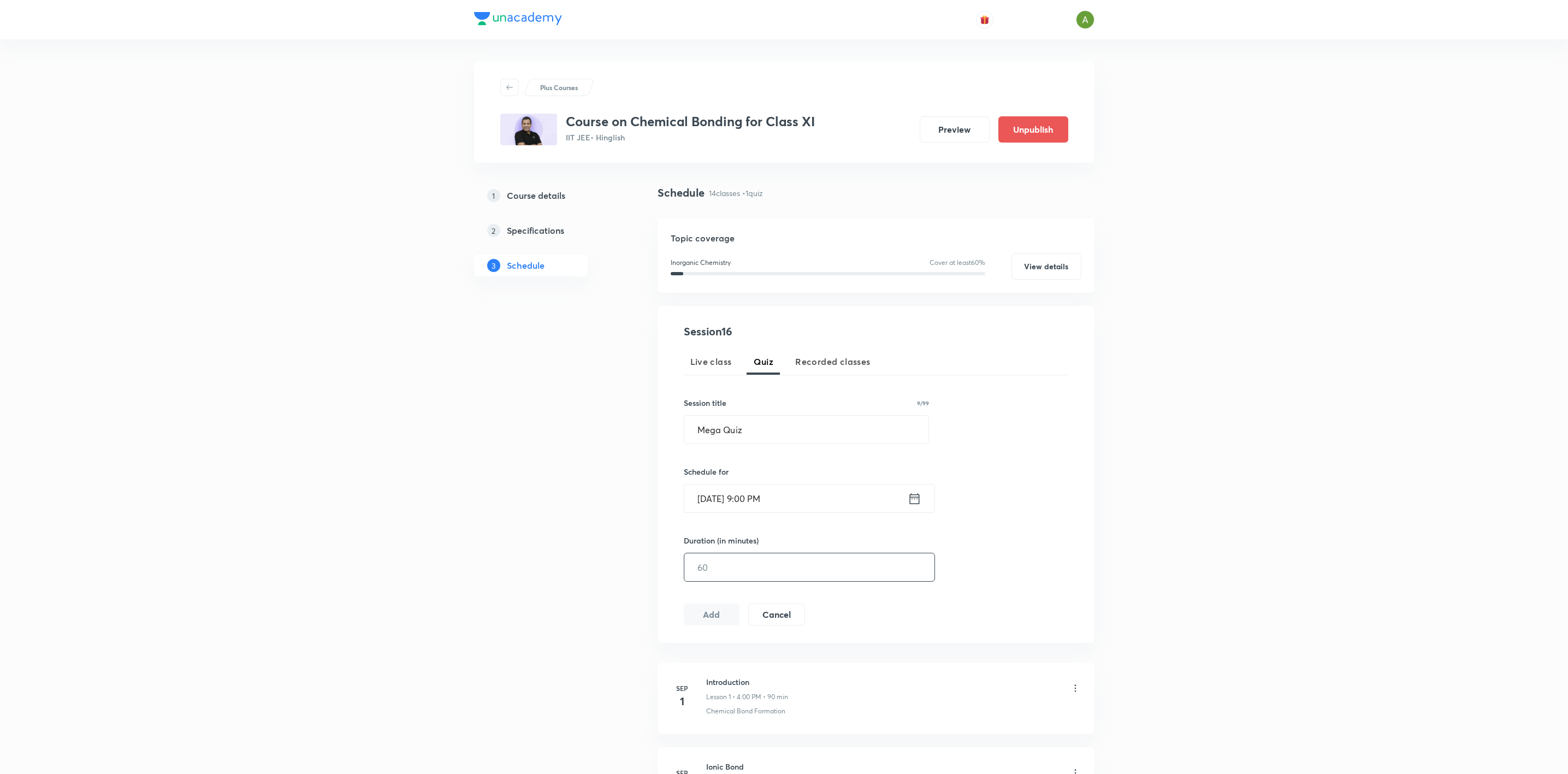
click at [754, 560] on input "text" at bounding box center [809, 567] width 250 height 28
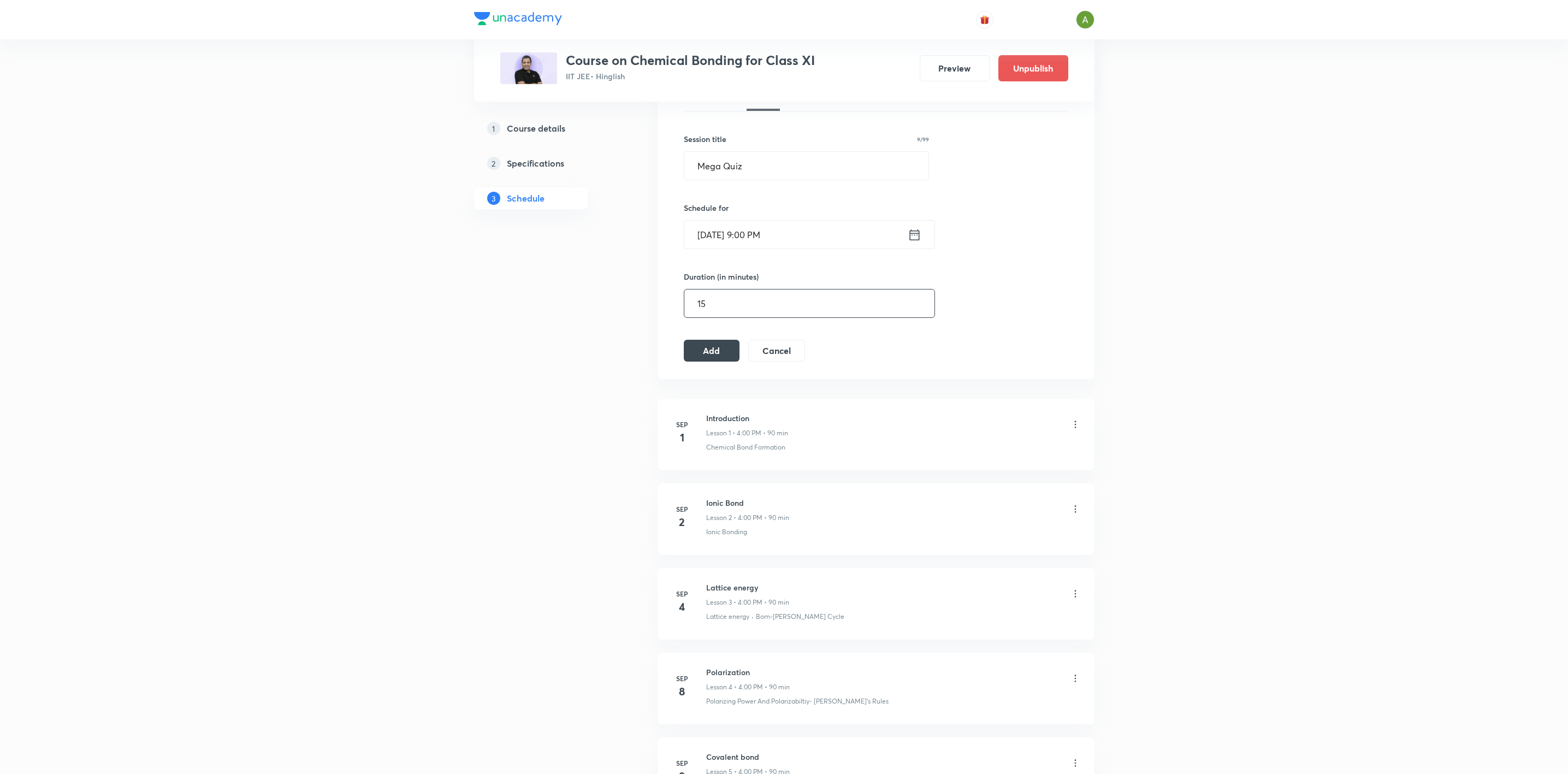
scroll to position [262, 0]
type input "15"
click at [715, 361] on button "Add" at bounding box center [712, 351] width 57 height 22
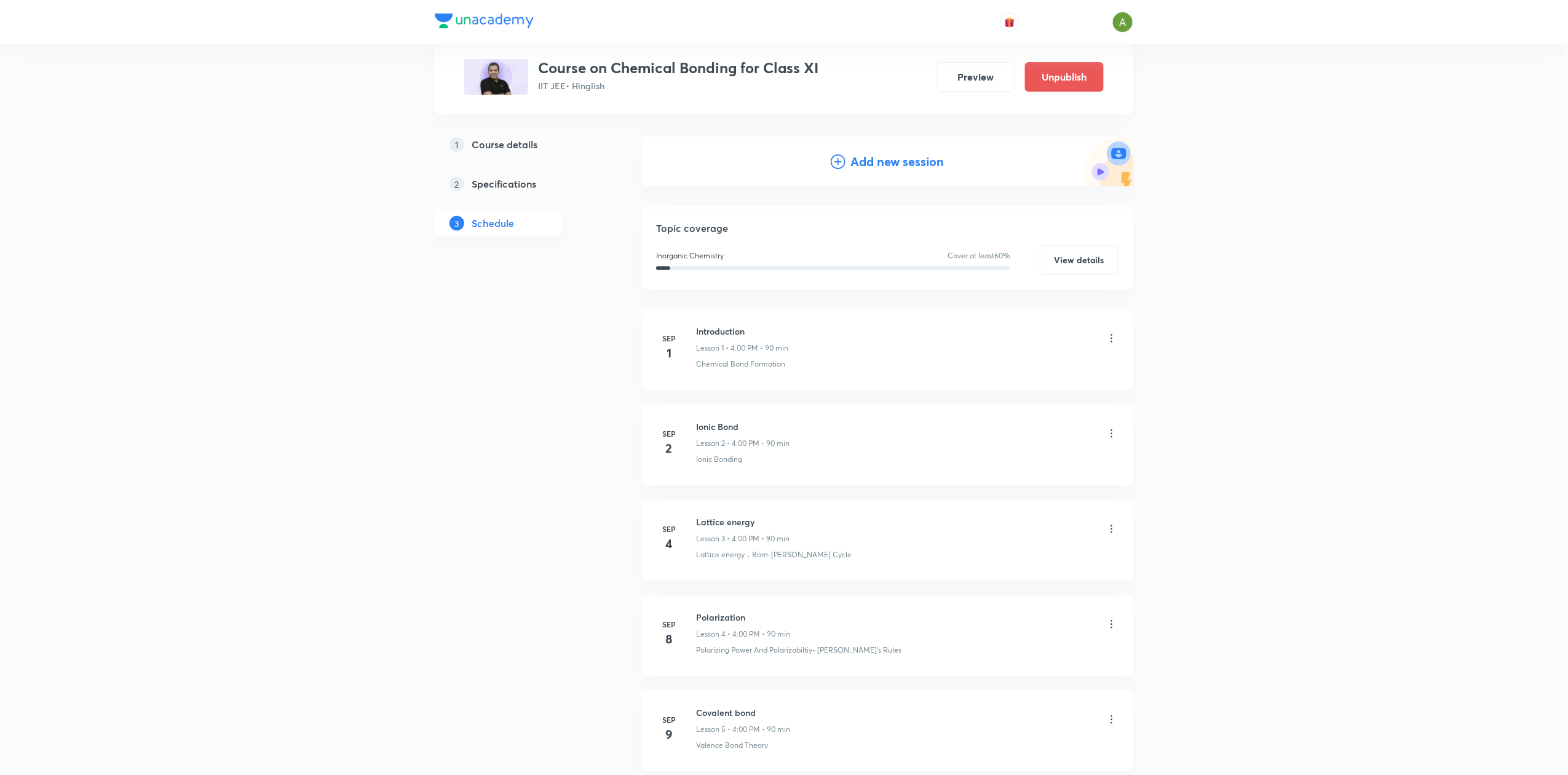
scroll to position [188, 0]
